Goal: Find specific page/section: Find specific page/section

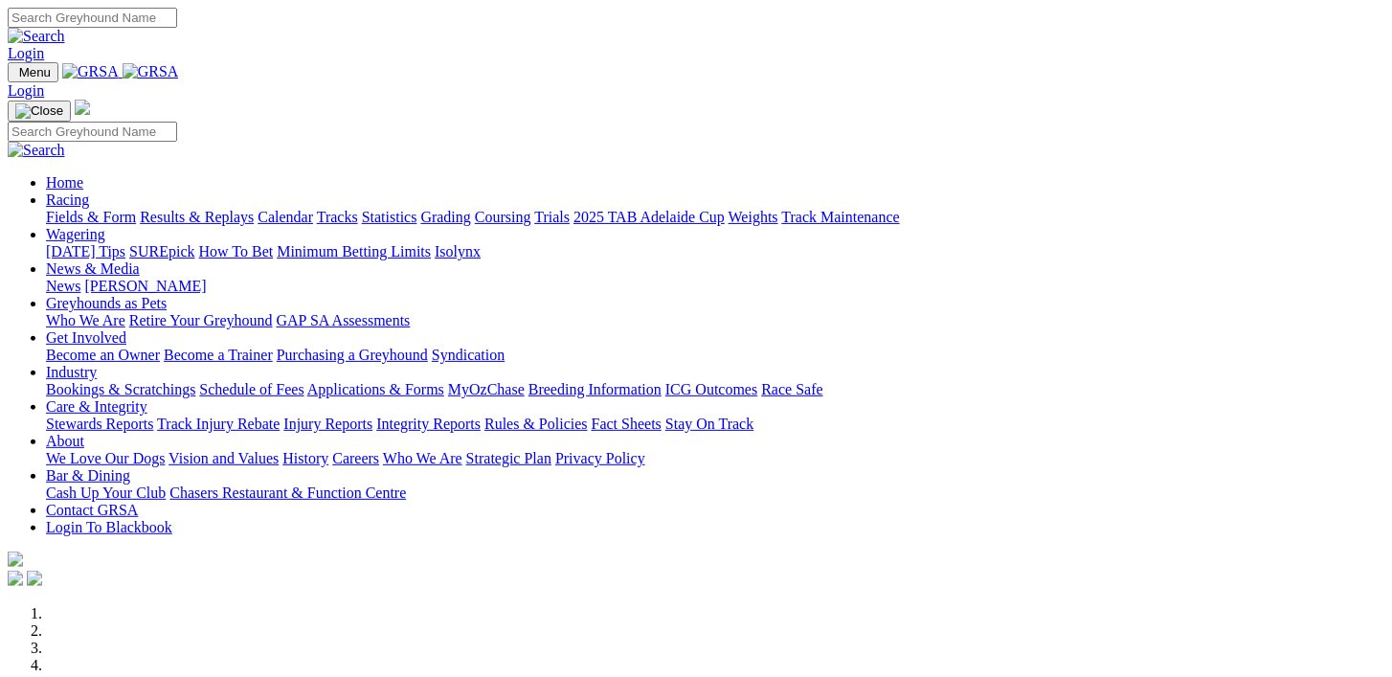
click at [89, 192] on link "Racing" at bounding box center [67, 200] width 43 height 16
click at [83, 209] on link "Fields & Form" at bounding box center [91, 217] width 90 height 16
